Goal: Task Accomplishment & Management: Manage account settings

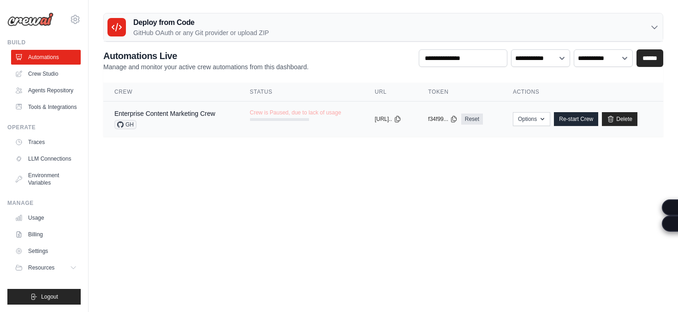
click at [108, 129] on td "Enterprise Content Marketing Crew GH" at bounding box center [171, 118] width 136 height 35
click at [130, 126] on span "GH" at bounding box center [125, 124] width 22 height 9
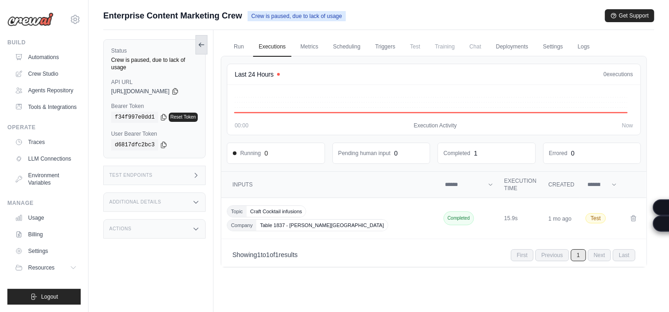
click at [204, 45] on icon at bounding box center [201, 45] width 5 height 0
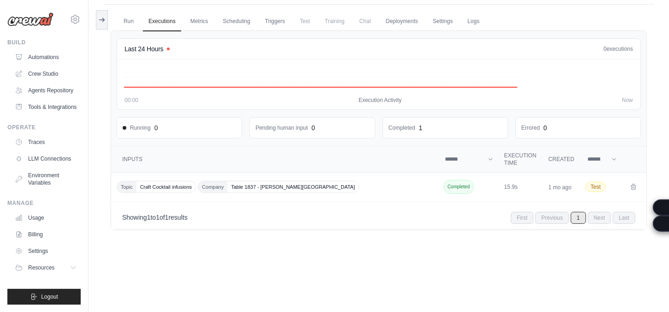
scroll to position [39, 0]
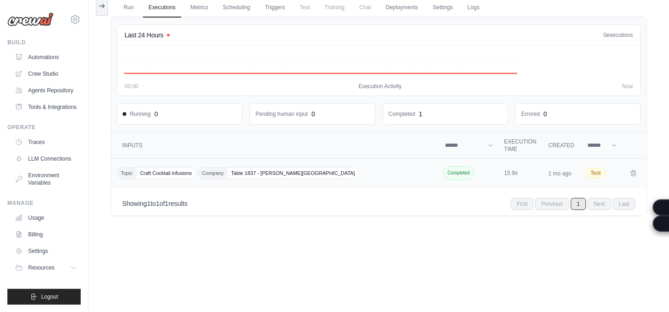
click at [296, 170] on span "Table 1837 - [PERSON_NAME][GEOGRAPHIC_DATA]" at bounding box center [292, 172] width 131 height 11
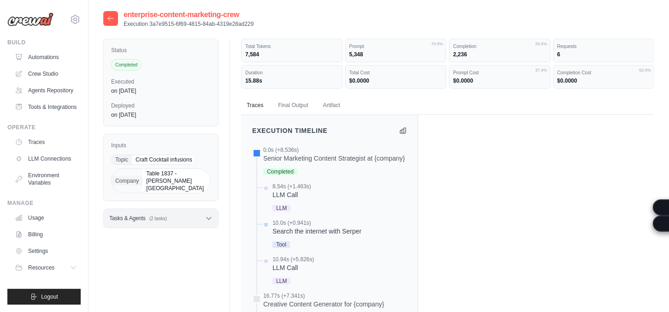
click at [132, 209] on div "Tasks & Agents (2 tasks)" at bounding box center [161, 218] width 114 height 18
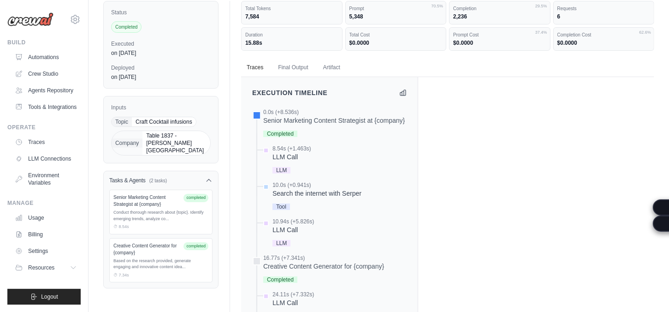
scroll to position [58, 0]
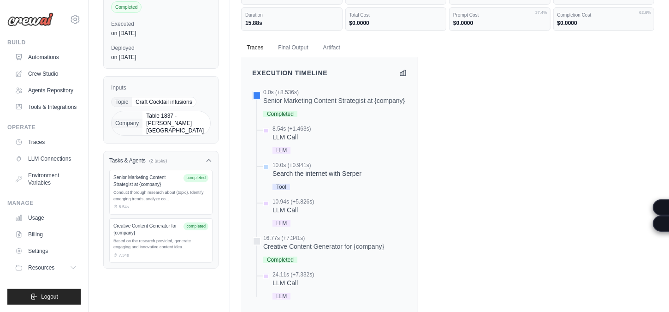
click at [155, 174] on div "Senior Marketing Content Strategist at {company}" at bounding box center [146, 181] width 66 height 14
click at [185, 238] on div "Based on the research provided, generate engaging and innovative content idea..." at bounding box center [160, 244] width 95 height 12
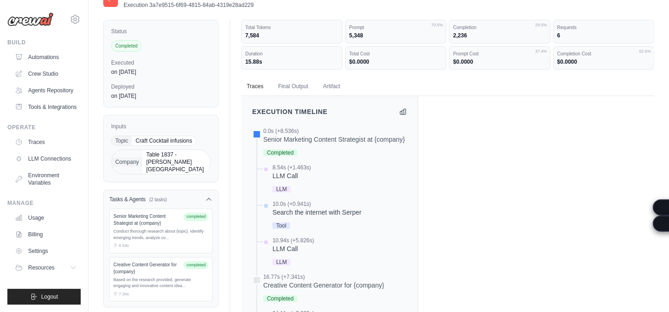
scroll to position [0, 0]
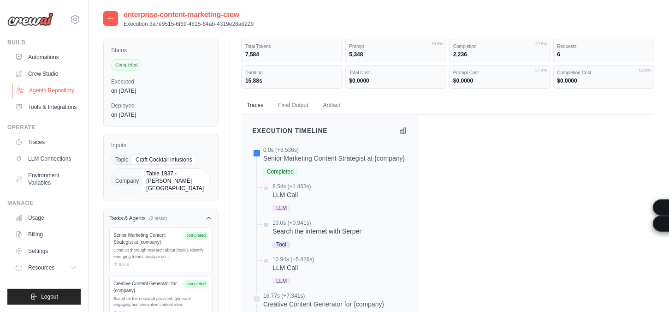
click at [33, 92] on link "Agents Repository" at bounding box center [47, 90] width 70 height 15
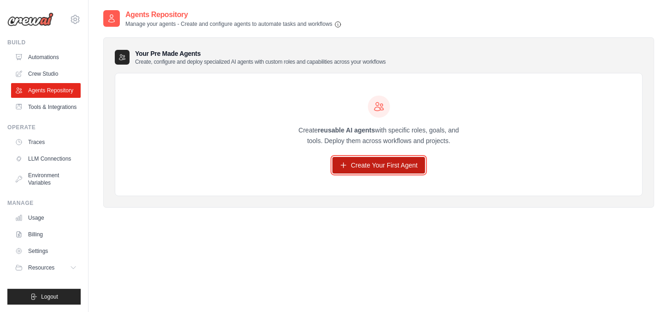
click at [356, 162] on link "Create Your First Agent" at bounding box center [378, 165] width 93 height 17
click at [398, 164] on link "Create Your First Agent" at bounding box center [378, 165] width 93 height 17
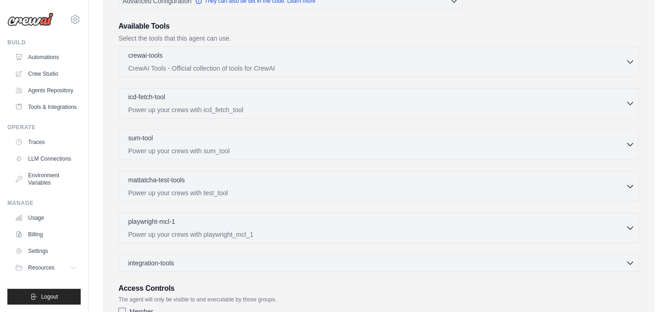
scroll to position [288, 0]
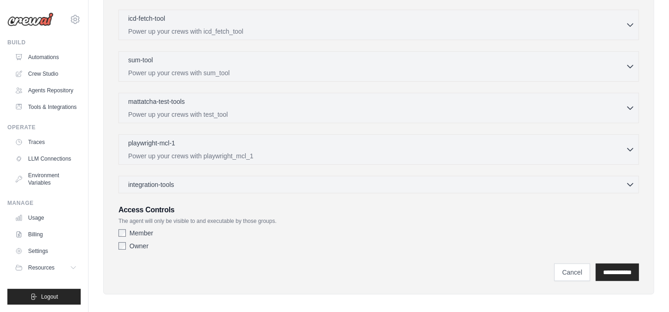
click at [146, 178] on div "integration-tools 0 selected Gmail HubSpot Microsoft Teams" at bounding box center [378, 185] width 520 height 18
click at [165, 189] on span "integration-tools" at bounding box center [151, 183] width 46 height 9
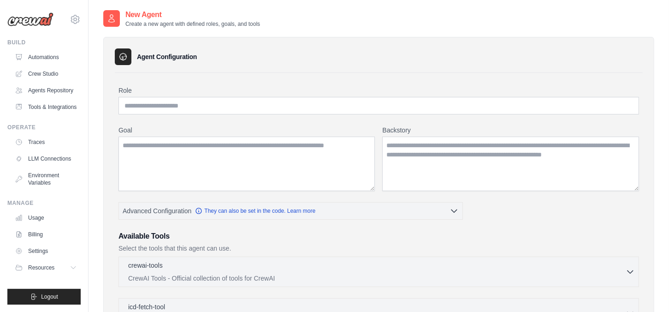
scroll to position [17, 0]
click at [58, 266] on button "Resources" at bounding box center [47, 267] width 70 height 15
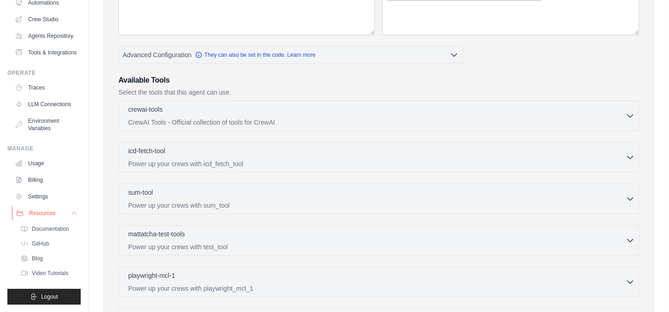
scroll to position [173, 0]
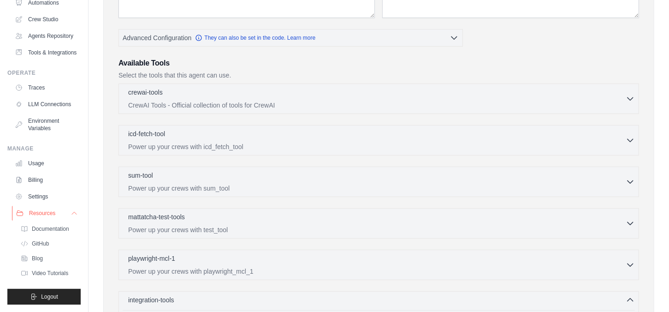
click at [60, 206] on button "Resources" at bounding box center [47, 213] width 70 height 15
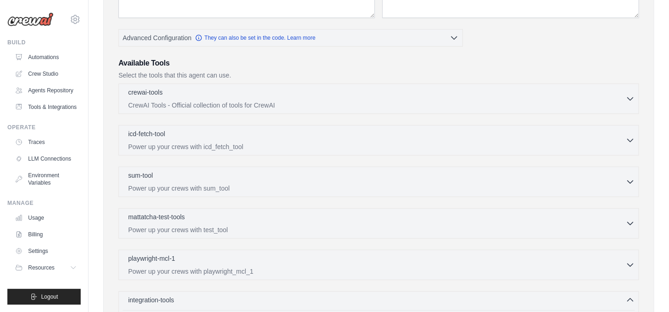
scroll to position [0, 0]
click at [37, 59] on link "Automations" at bounding box center [47, 57] width 70 height 15
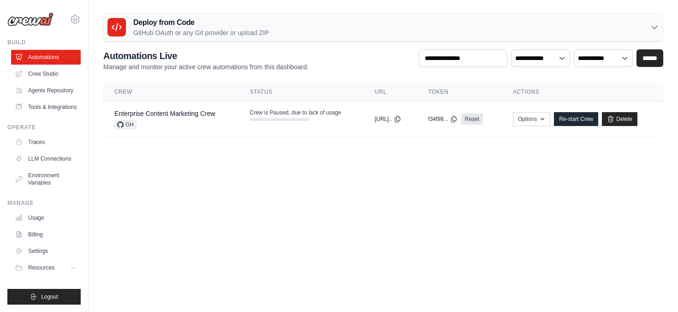
click at [155, 100] on th "Crew" at bounding box center [171, 92] width 136 height 19
click at [62, 77] on link "Crew Studio" at bounding box center [47, 73] width 70 height 15
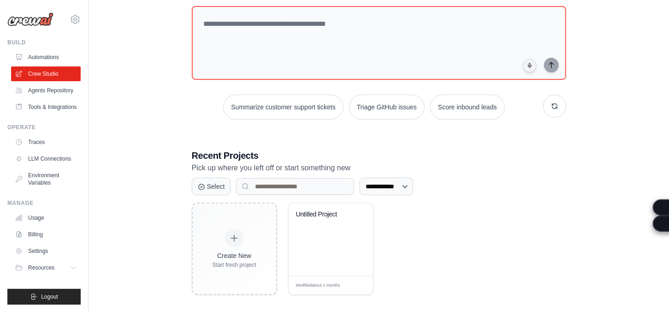
scroll to position [60, 0]
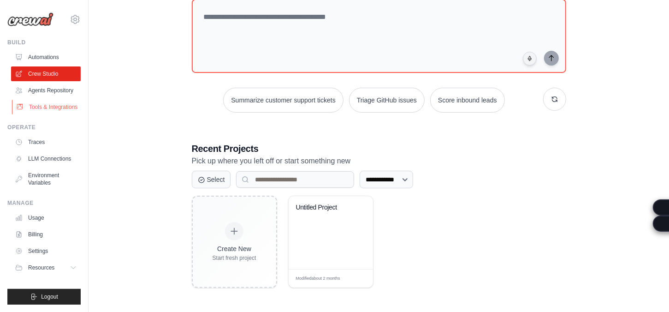
click at [43, 114] on link "Tools & Integrations" at bounding box center [47, 107] width 70 height 15
click at [46, 114] on link "Tools & Integrations" at bounding box center [47, 107] width 70 height 15
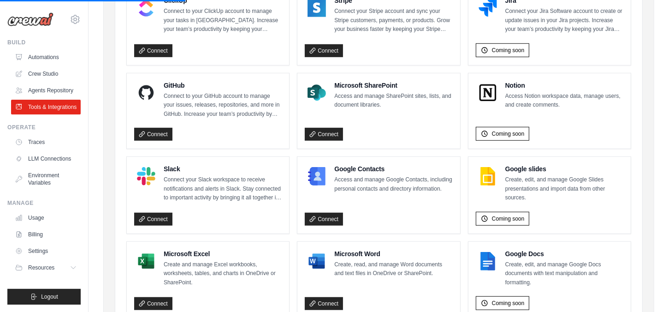
scroll to position [598, 0]
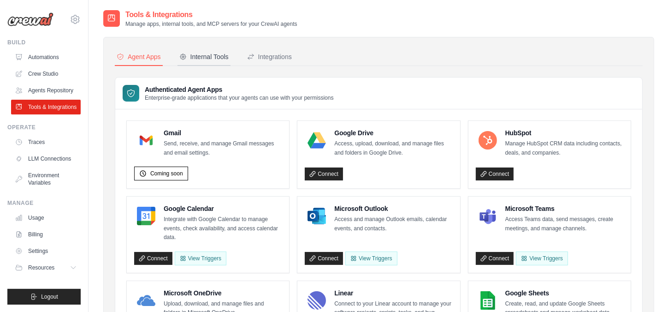
click at [207, 54] on div "Internal Tools" at bounding box center [203, 56] width 49 height 9
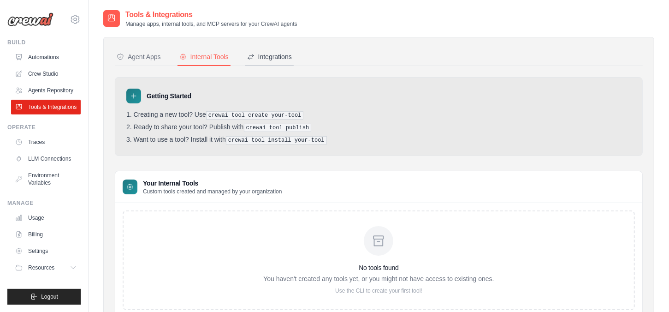
click at [272, 49] on button "Integrations" at bounding box center [269, 57] width 48 height 18
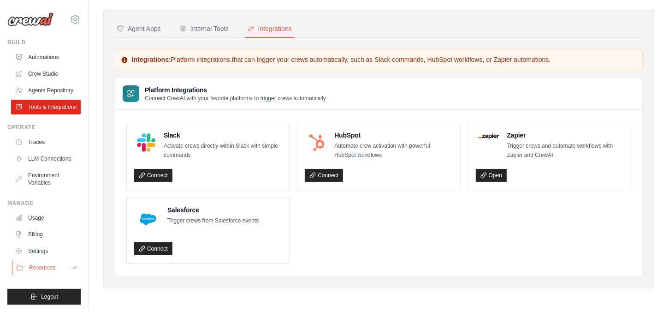
scroll to position [17, 0]
click at [61, 271] on button "Resources" at bounding box center [47, 267] width 70 height 15
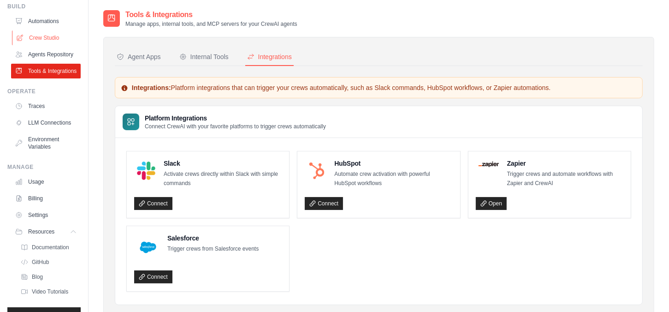
scroll to position [0, 0]
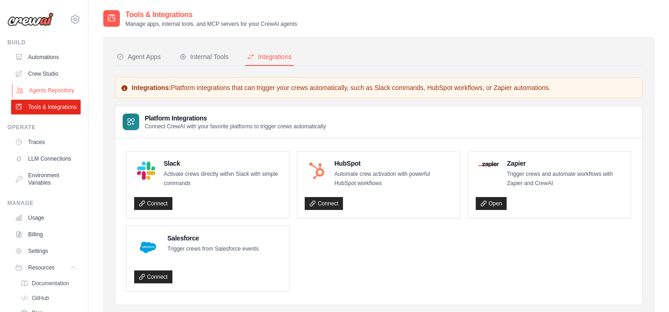
click at [24, 97] on link "Agents Repository" at bounding box center [47, 90] width 70 height 15
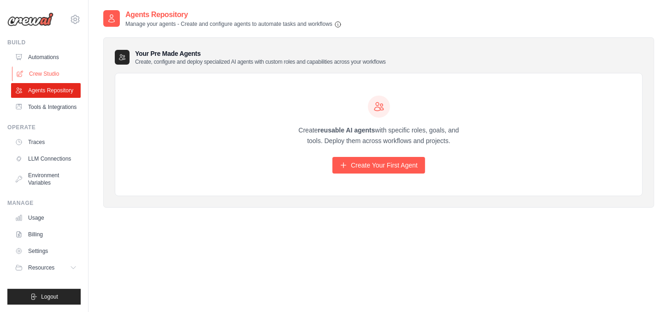
click at [40, 68] on link "Crew Studio" at bounding box center [47, 73] width 70 height 15
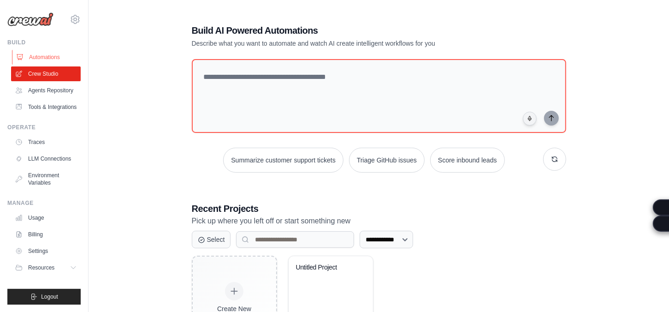
click at [42, 51] on link "Automations" at bounding box center [47, 57] width 70 height 15
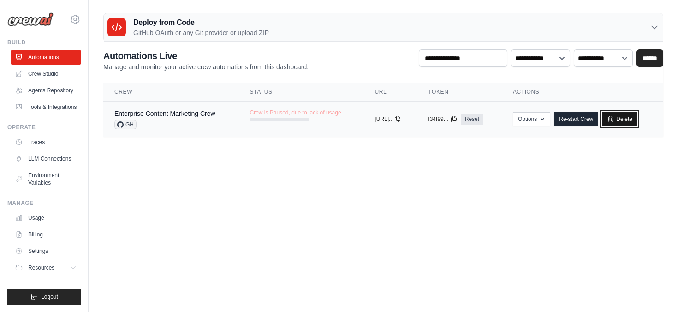
click at [630, 123] on link "Delete" at bounding box center [619, 119] width 35 height 14
